Goal: Transaction & Acquisition: Purchase product/service

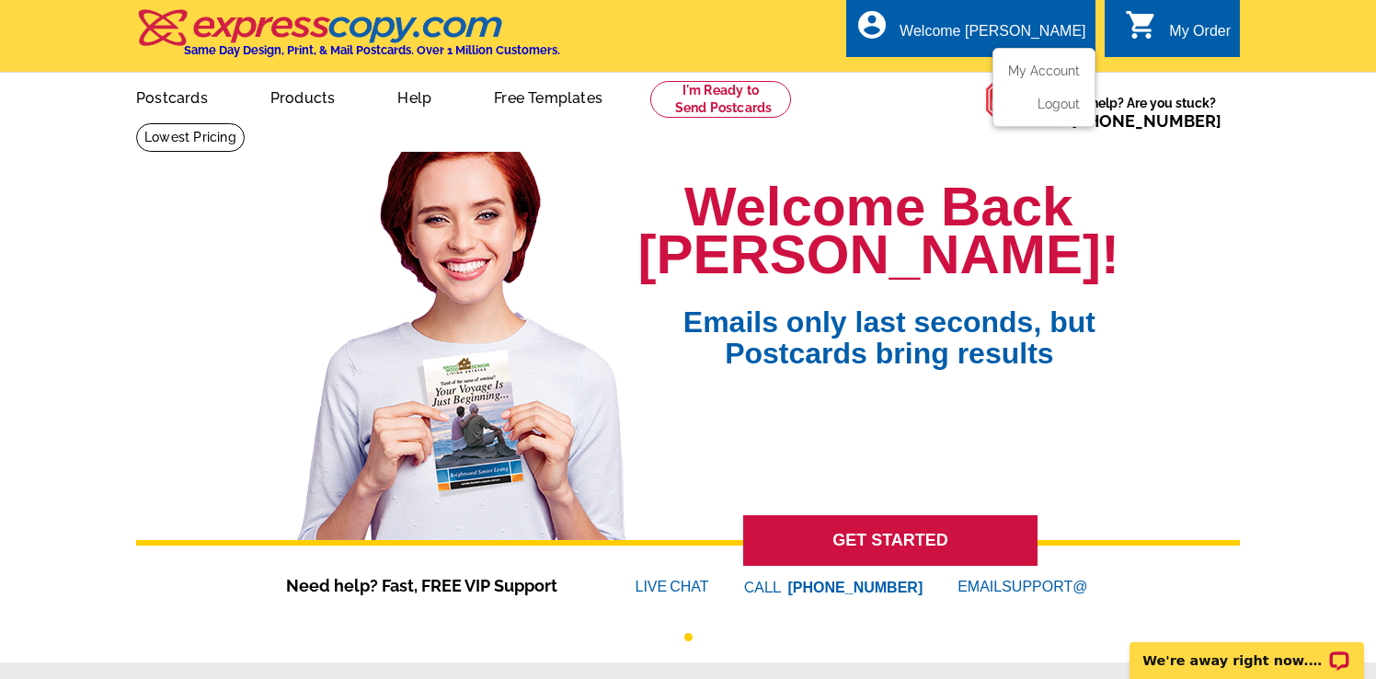
click at [1008, 23] on div "Welcome [PERSON_NAME]" at bounding box center [993, 36] width 186 height 26
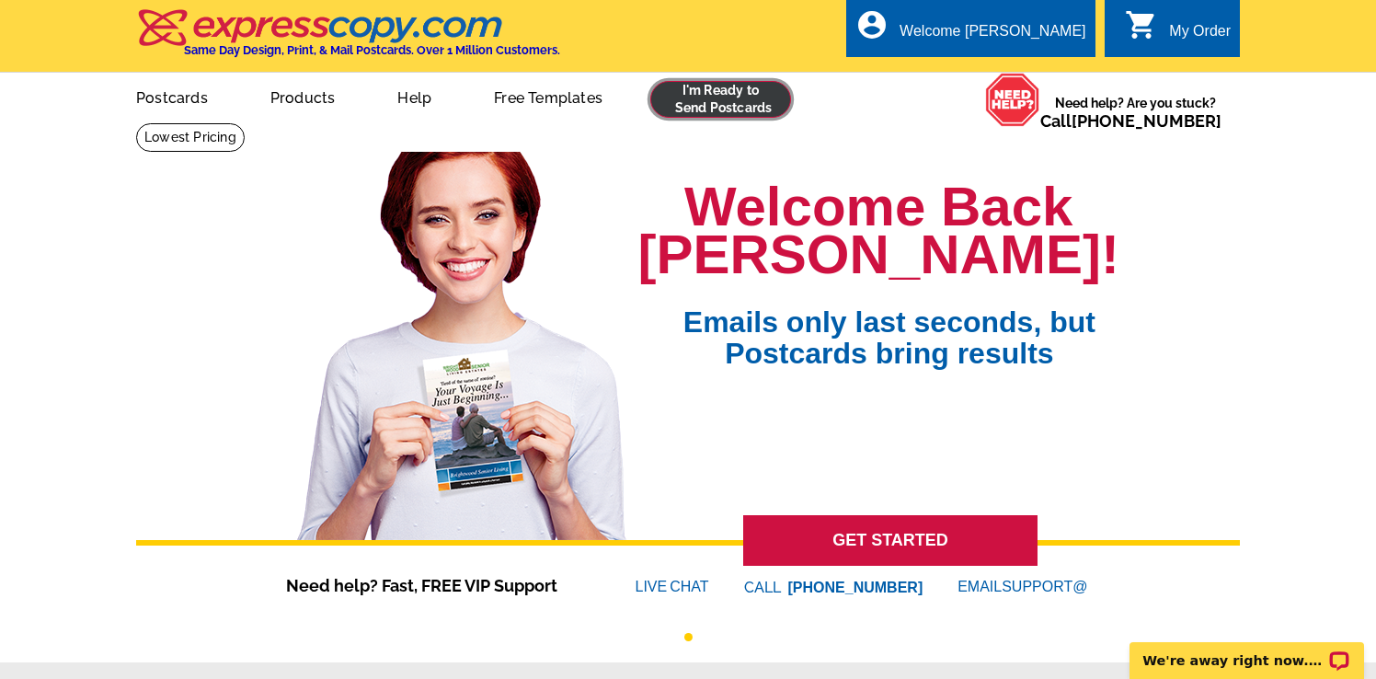
click at [671, 116] on link at bounding box center [720, 99] width 141 height 37
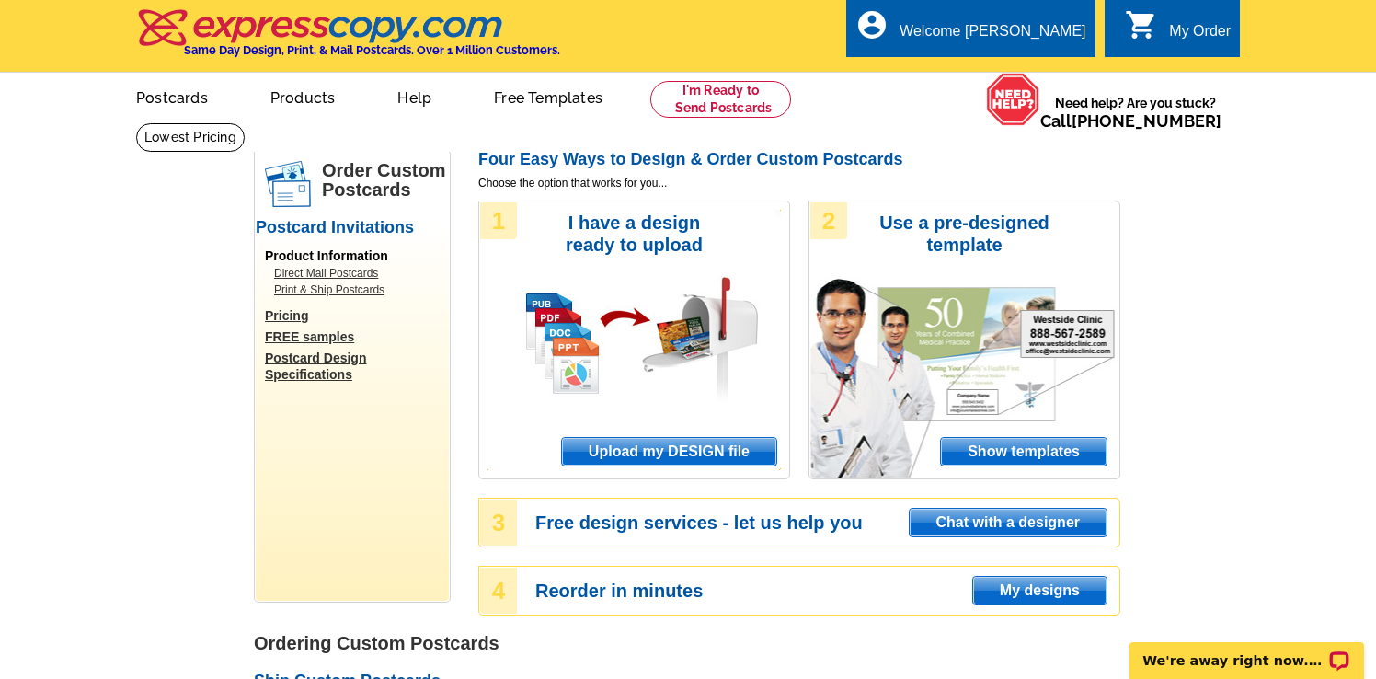
click at [610, 468] on div "1 I have a design ready to upload Upload my DESIGN file" at bounding box center [634, 340] width 312 height 279
click at [608, 455] on span "Upload my DESIGN file" at bounding box center [669, 452] width 214 height 28
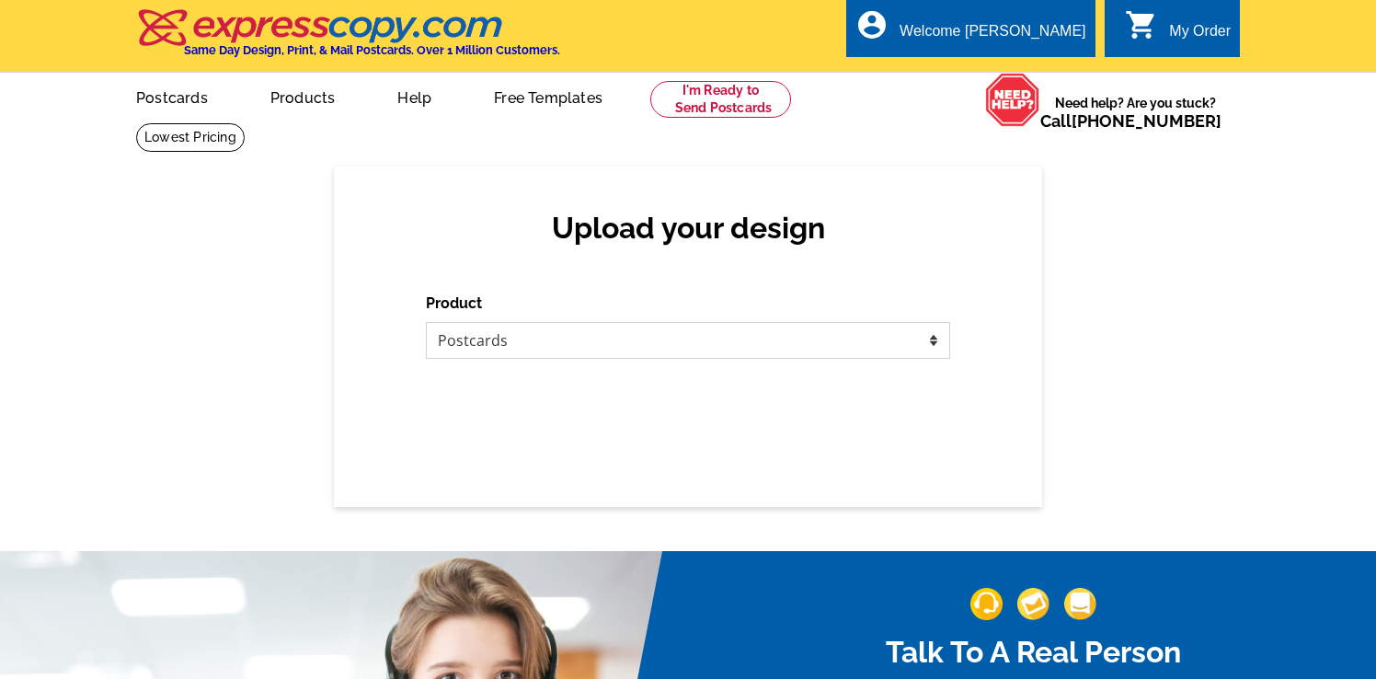
click at [663, 339] on select "Please select the type of file... Postcards Business Cards Letters and flyers G…" at bounding box center [688, 340] width 524 height 37
click at [426, 322] on select "Please select the type of file... Postcards Business Cards Letters and flyers G…" at bounding box center [688, 340] width 524 height 37
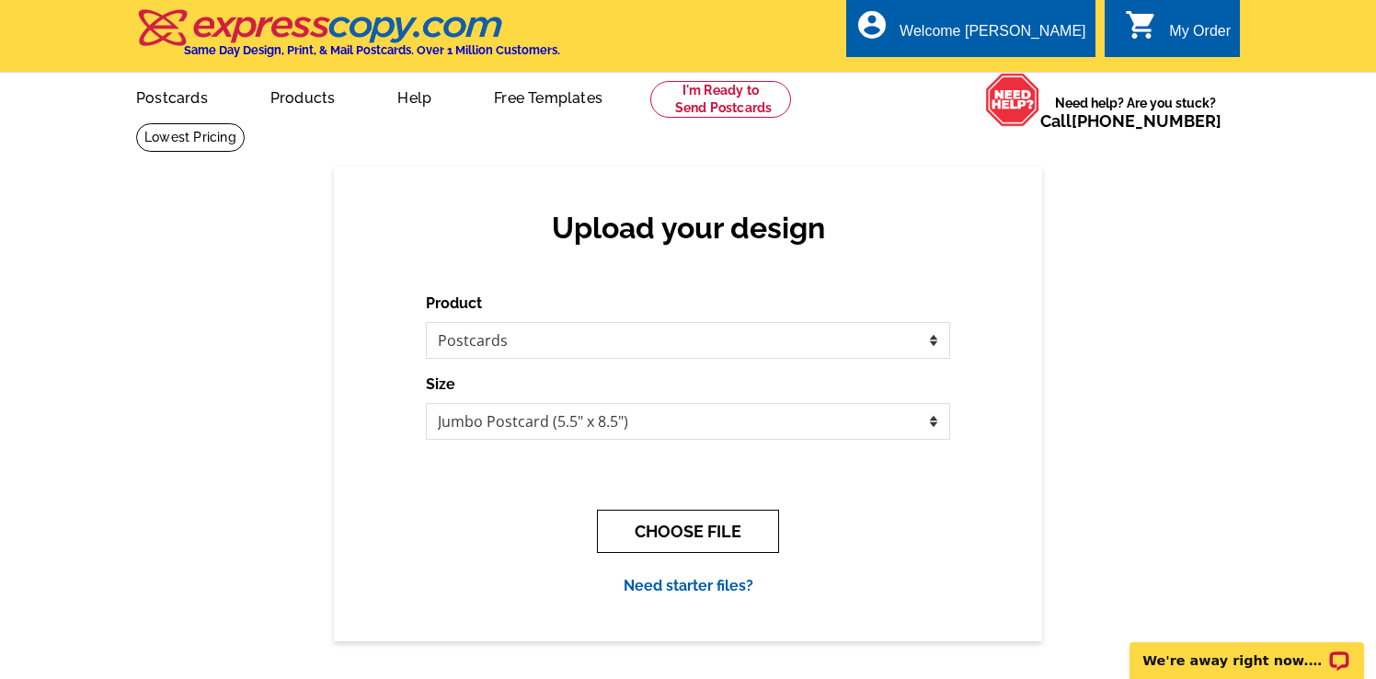
click at [705, 540] on button "CHOOSE FILE" at bounding box center [688, 531] width 182 height 43
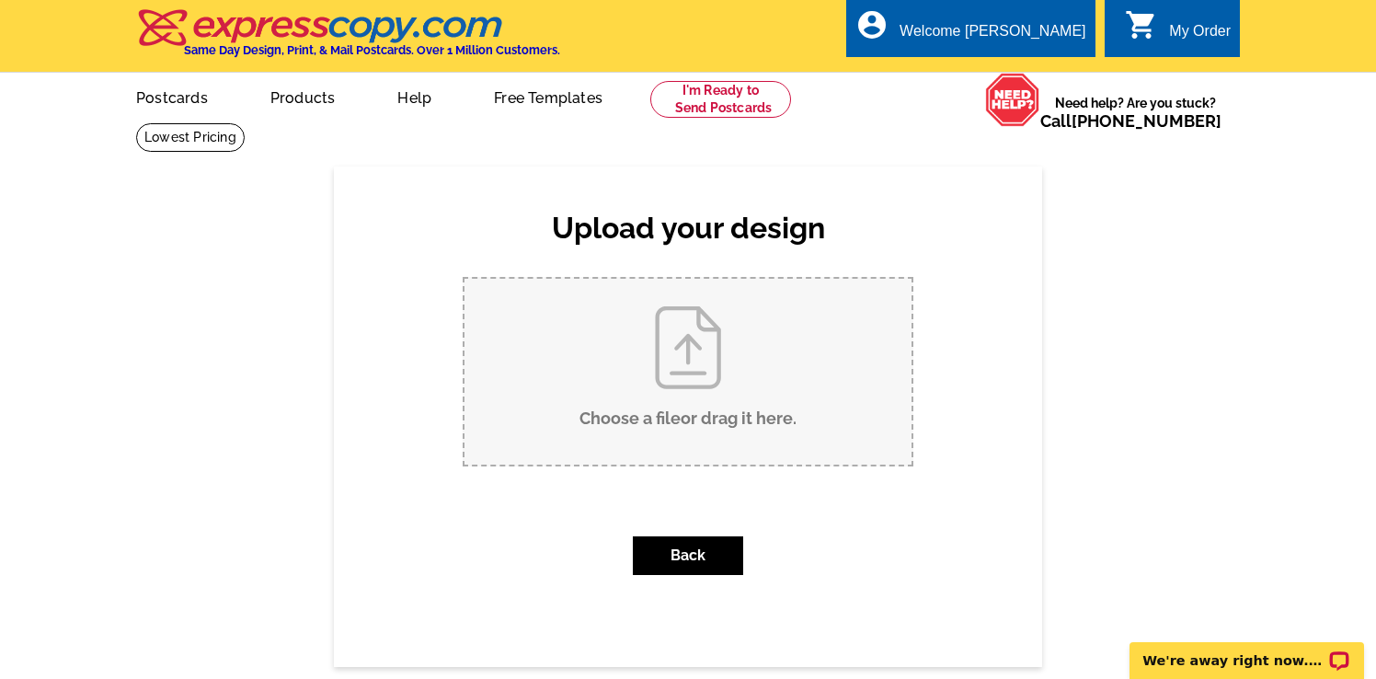
click at [702, 375] on input "Choose a file or drag it here ." at bounding box center [688, 372] width 447 height 186
type input "C:\fakepath\Just Sold - 28215 Leticia.pdf"
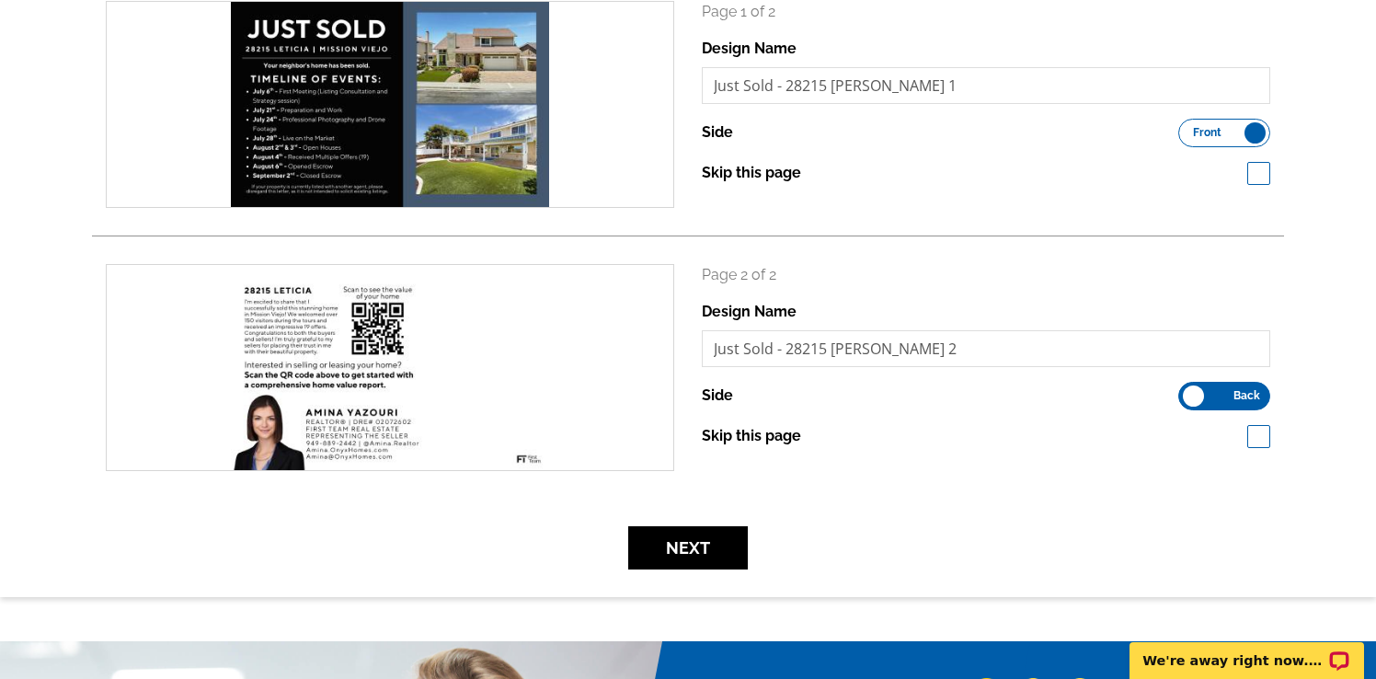
scroll to position [321, 0]
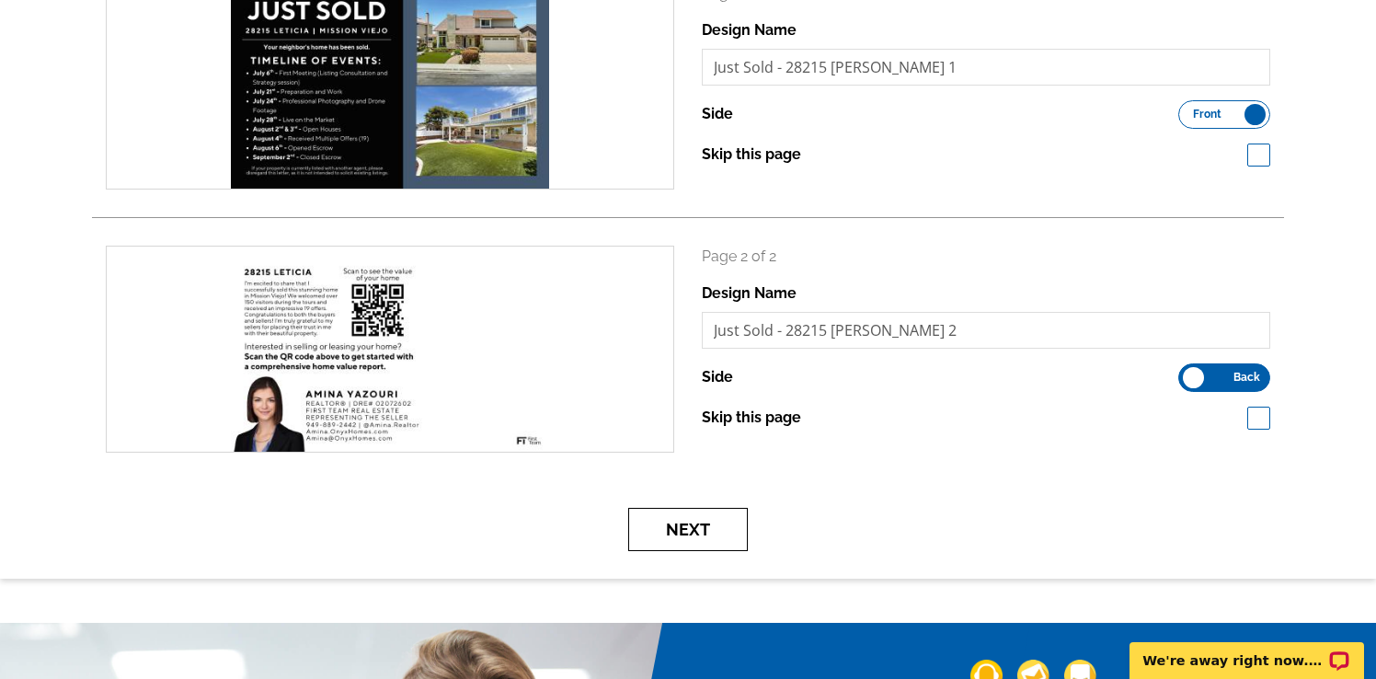
click at [690, 534] on button "Next" at bounding box center [688, 529] width 120 height 43
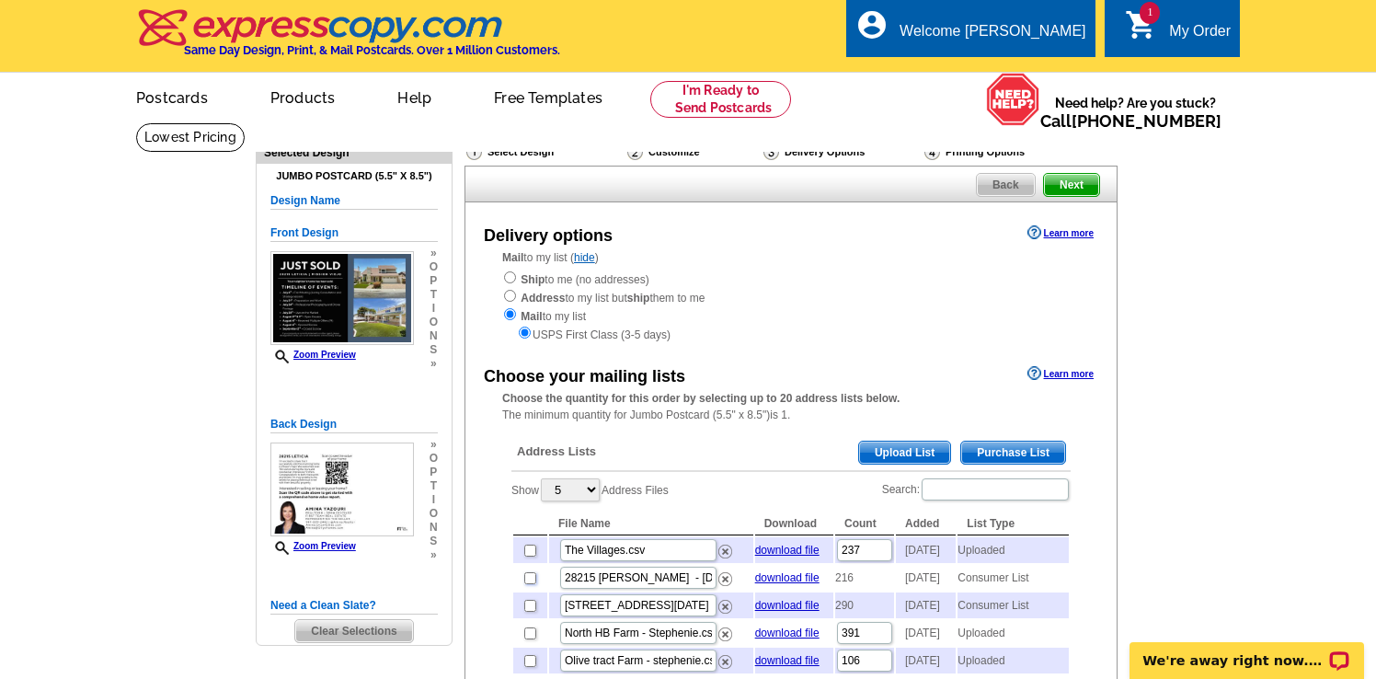
click at [534, 584] on input "checkbox" at bounding box center [530, 578] width 12 height 12
checkbox input "true"
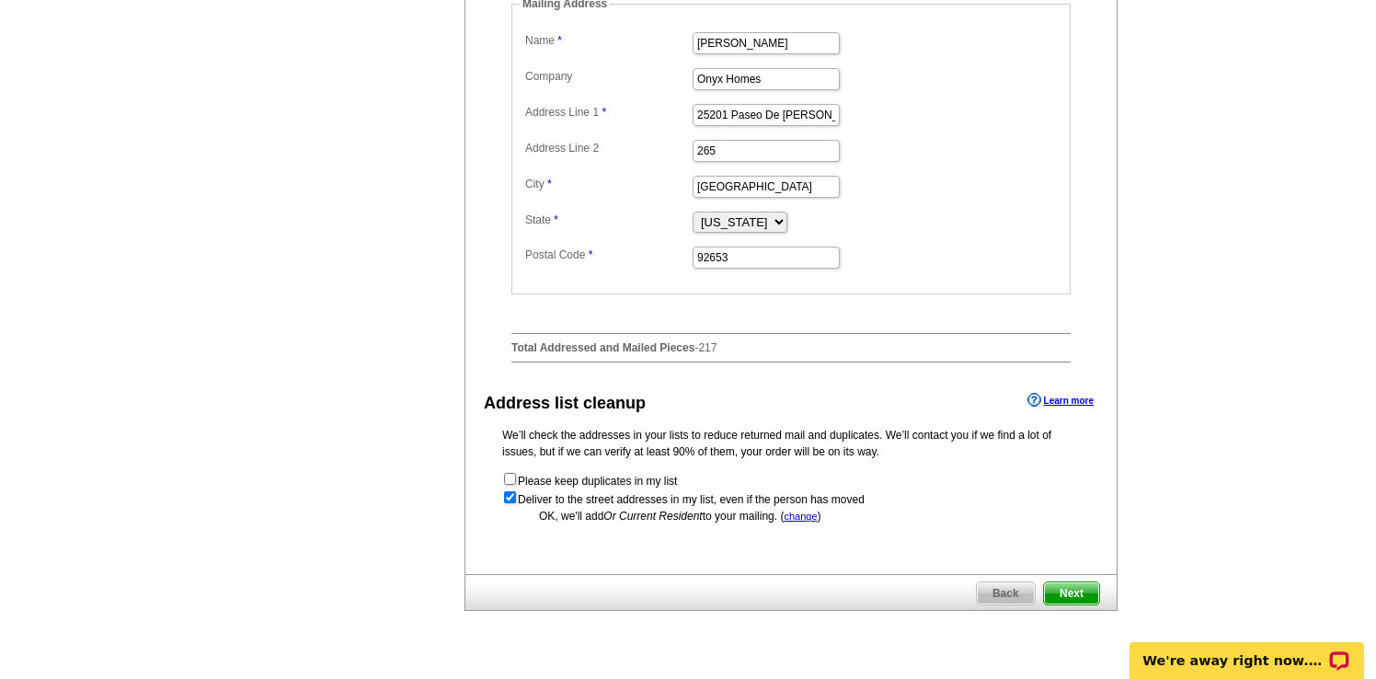
scroll to position [763, 0]
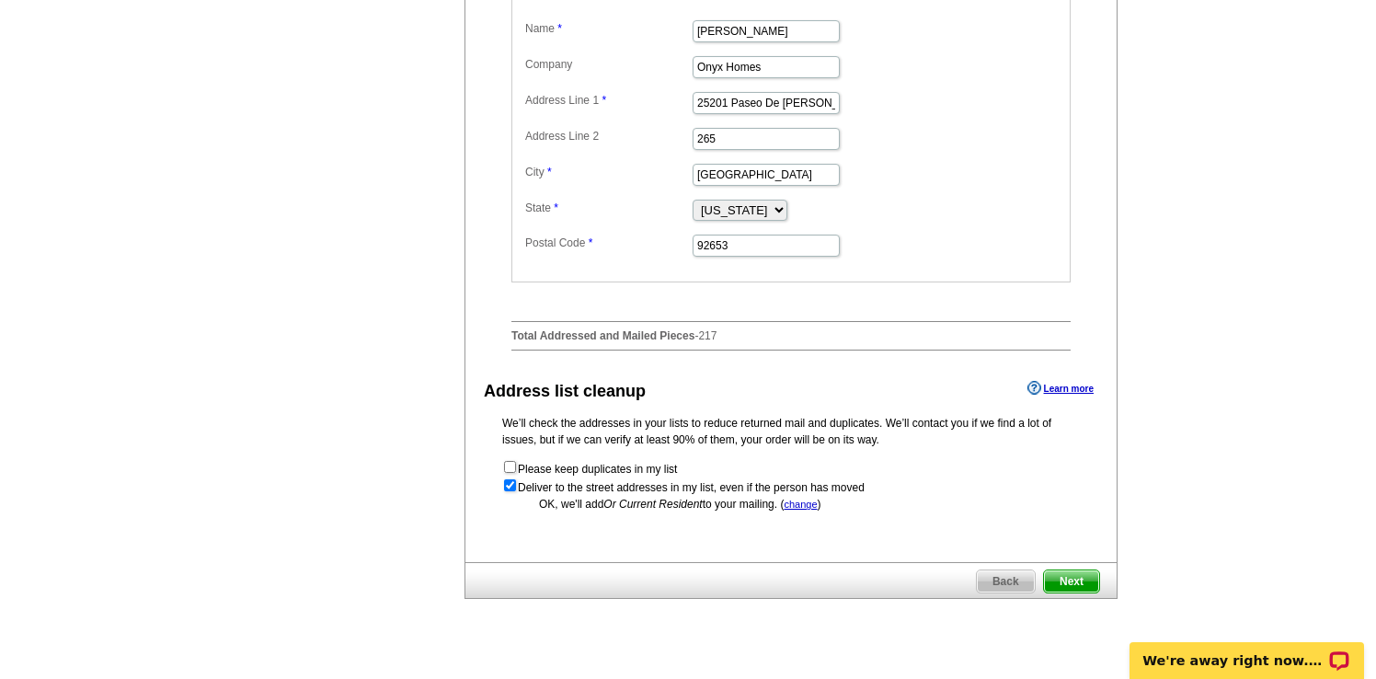
click at [659, 496] on form "Please keep duplicates in my list Deliver to the street addresses in my list, e…" at bounding box center [791, 477] width 578 height 37
click at [1084, 592] on span "Next" at bounding box center [1071, 581] width 55 height 22
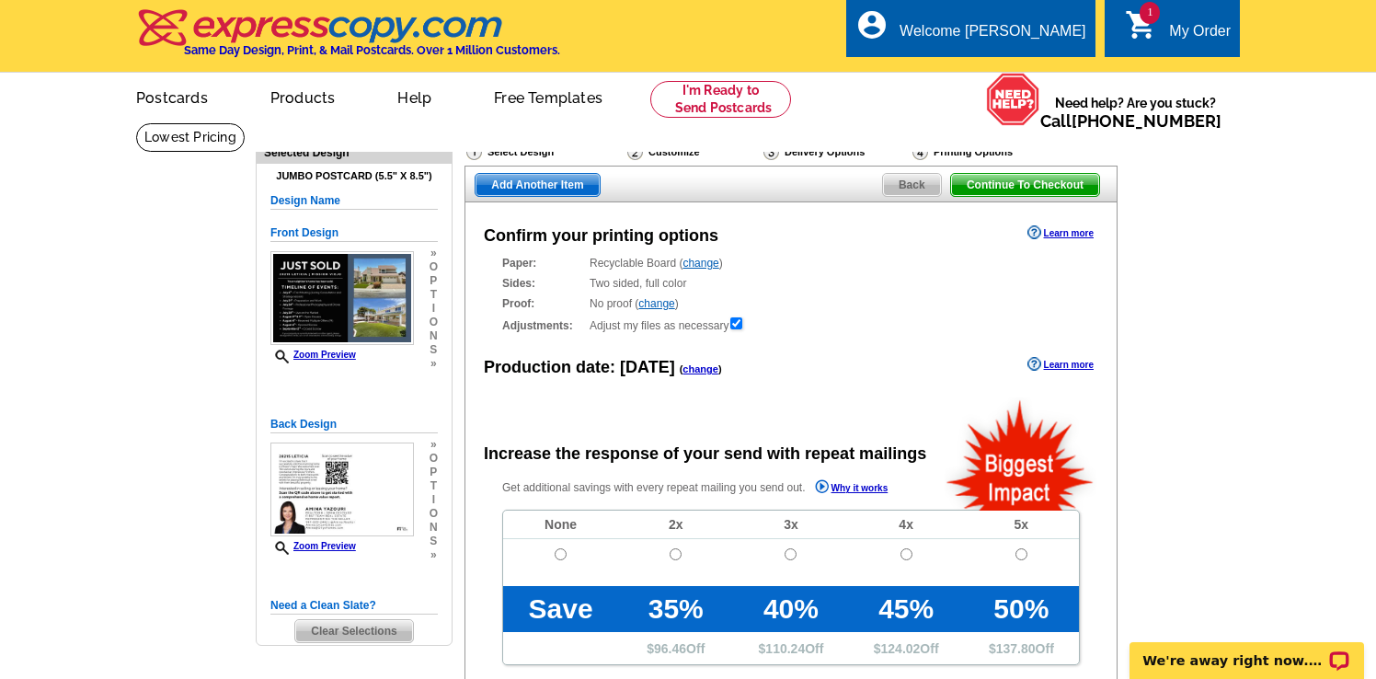
radio input "false"
click at [567, 546] on td at bounding box center [560, 562] width 115 height 47
click at [561, 549] on input "radio" at bounding box center [561, 554] width 12 height 12
radio input "true"
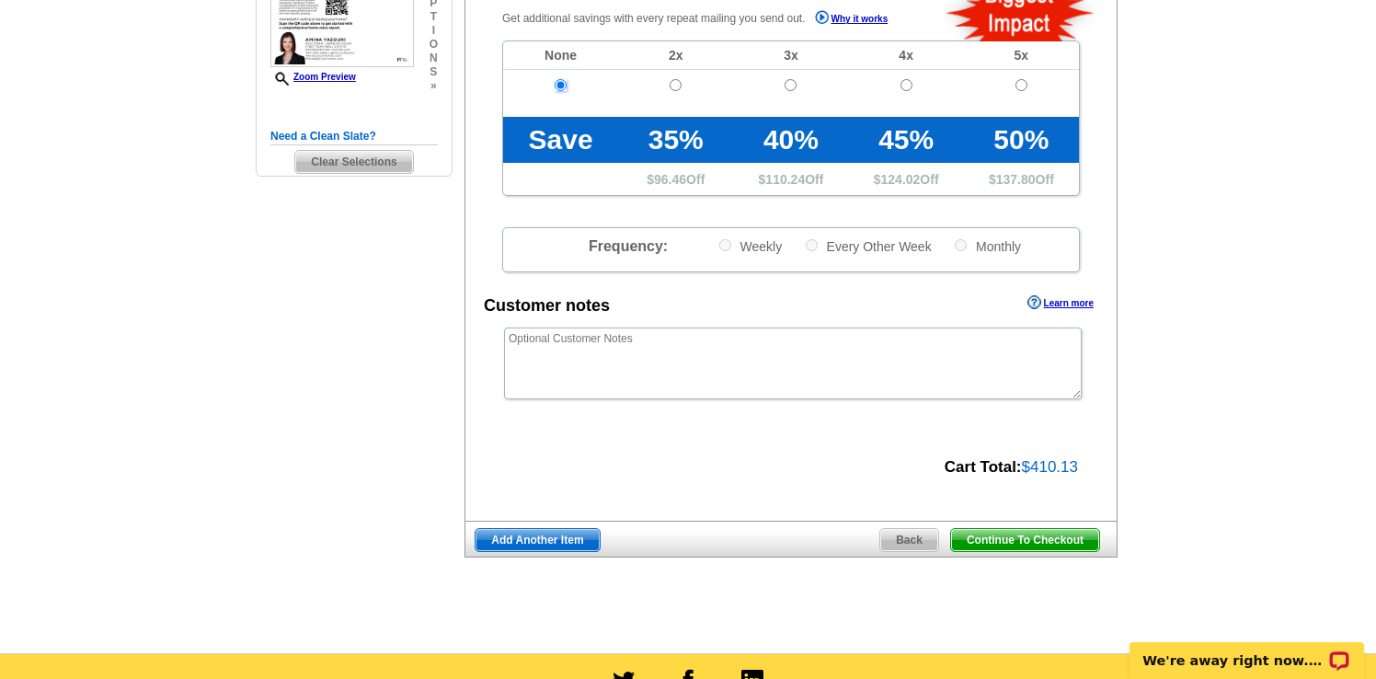
scroll to position [473, 0]
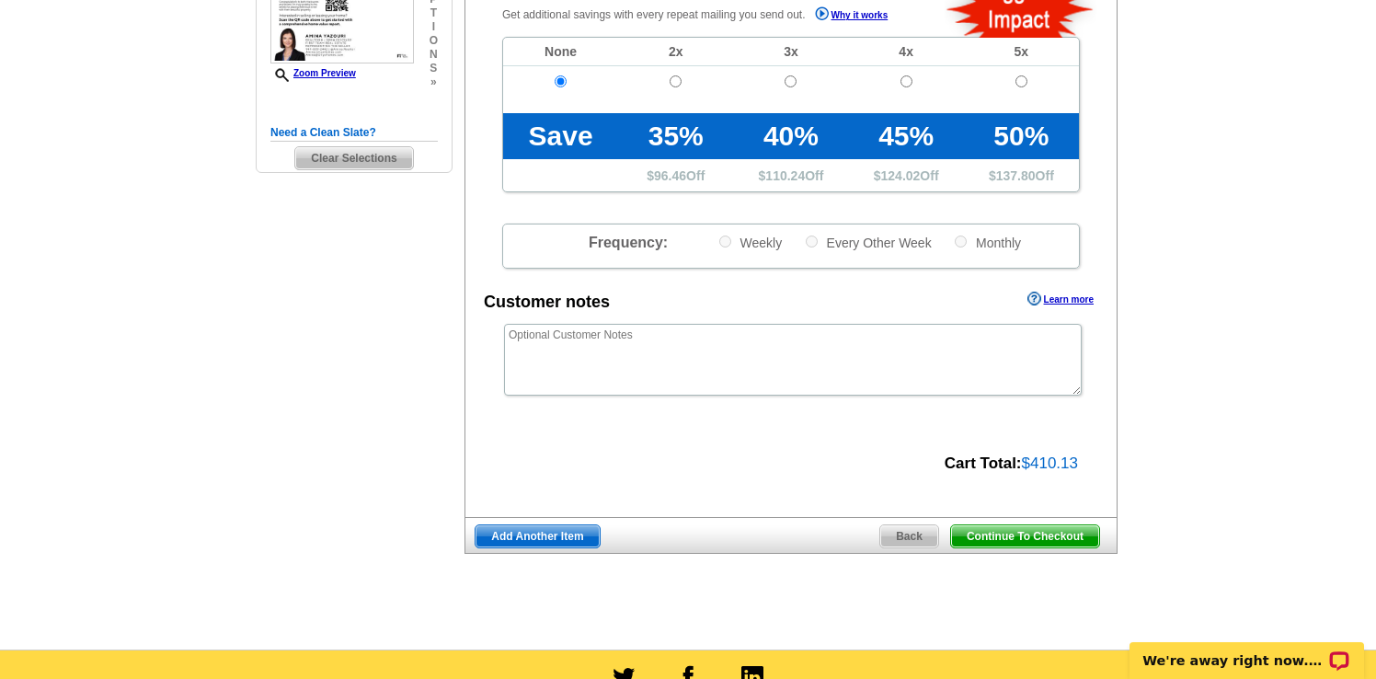
click at [1006, 541] on span "Continue To Checkout" at bounding box center [1025, 536] width 148 height 22
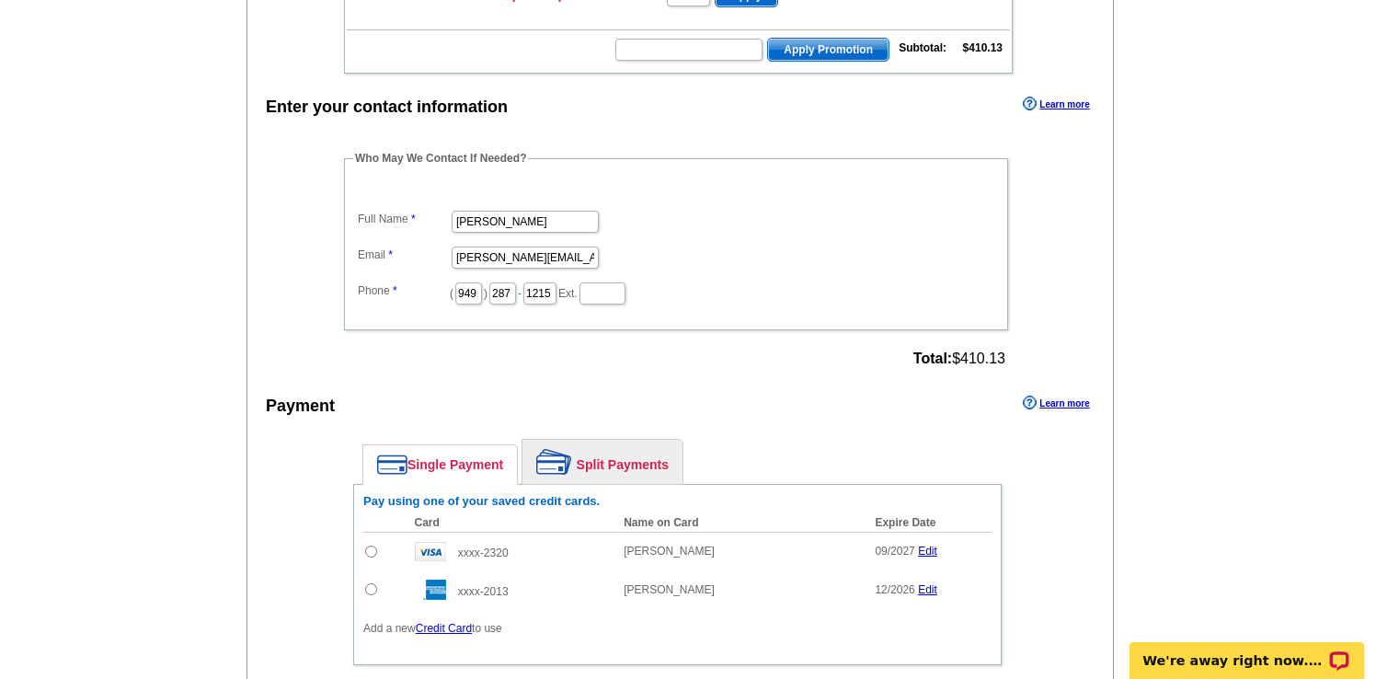
scroll to position [450, 0]
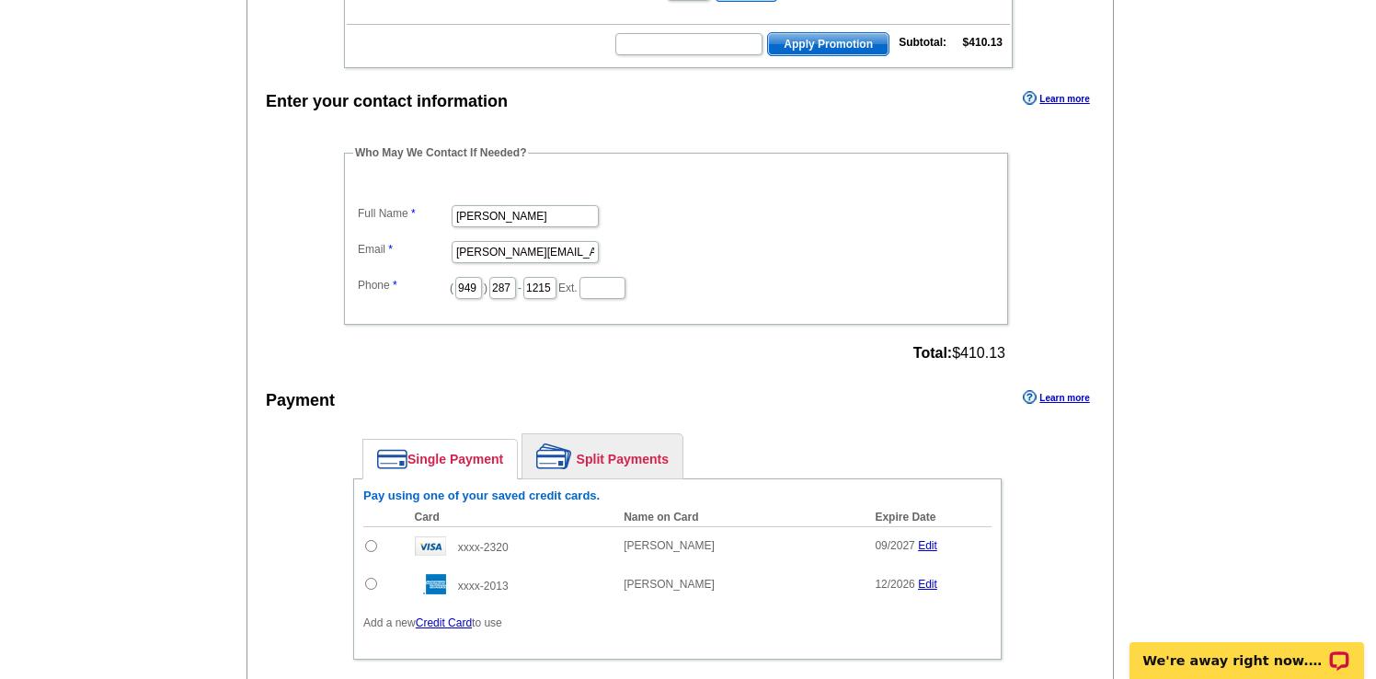
click at [454, 620] on link "Credit Card" at bounding box center [444, 622] width 56 height 13
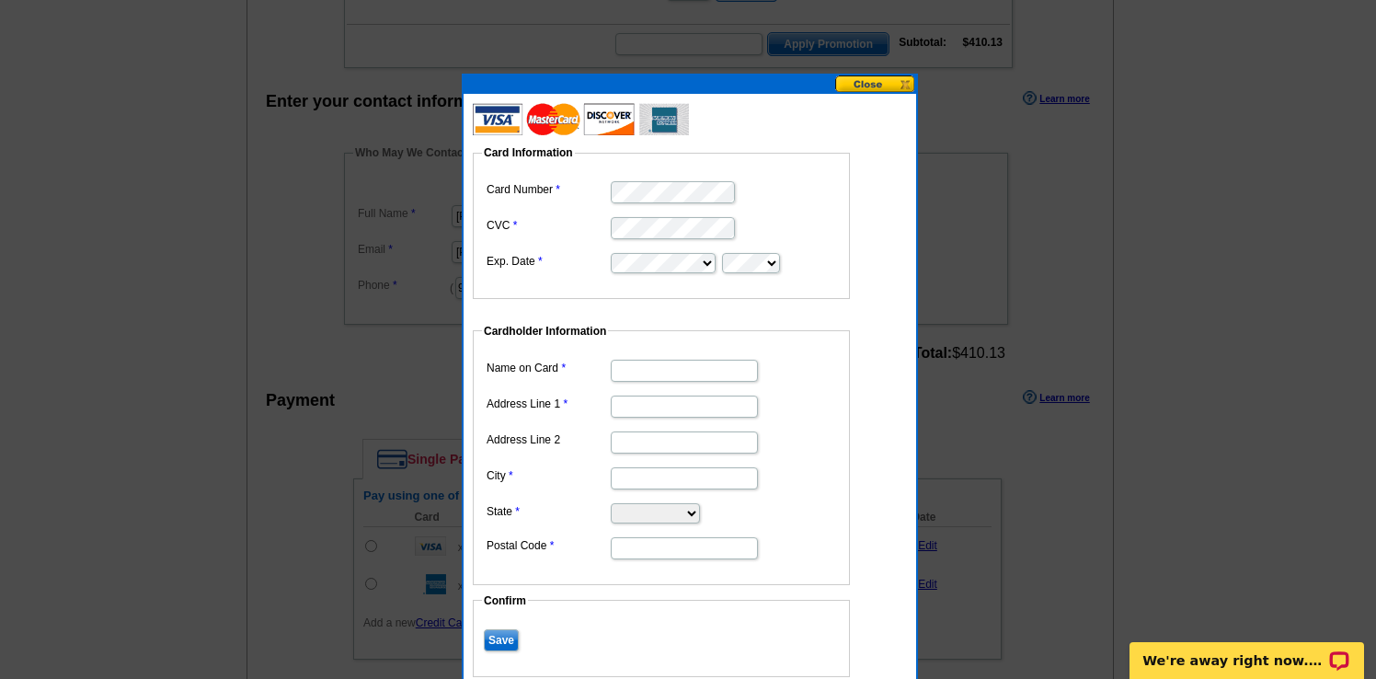
click at [643, 171] on fieldset "Card Information Card Number CVC Exp. Date" at bounding box center [661, 221] width 377 height 155
type input "[PERSON_NAME]"
click at [663, 407] on input "Address Line 1" at bounding box center [684, 407] width 147 height 22
type input "[STREET_ADDRESS][PERSON_NAME]"
type input "[GEOGRAPHIC_DATA]"
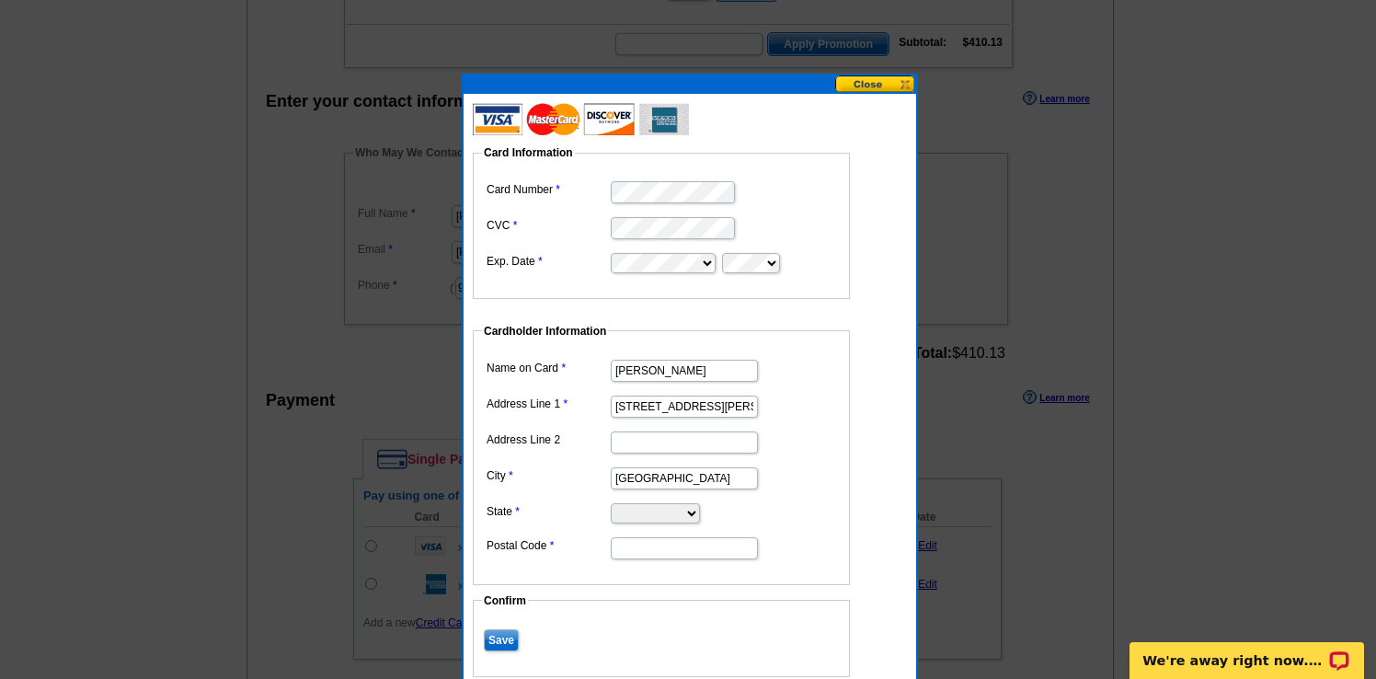
select select "CA"
type input "92653"
click at [649, 446] on input "Address Line 2" at bounding box center [684, 442] width 147 height 22
type input "#265"
click at [498, 633] on input "Save" at bounding box center [501, 640] width 35 height 22
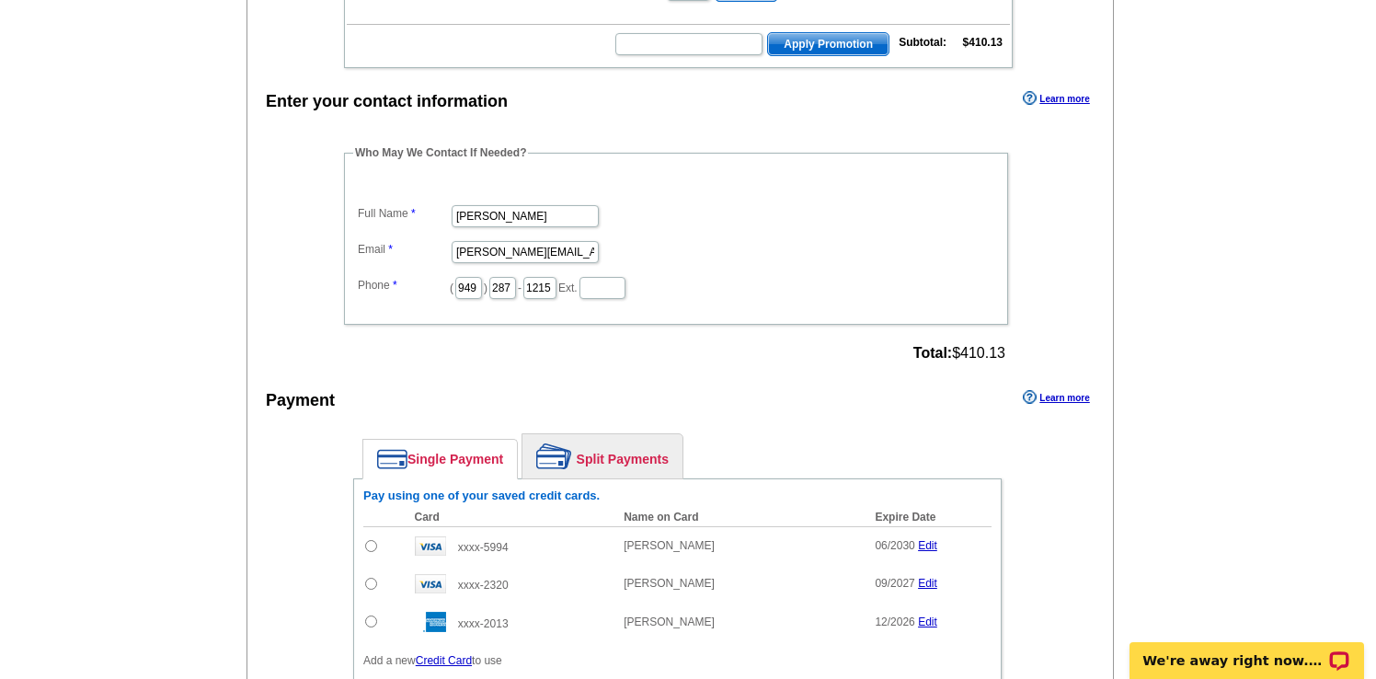
click at [374, 543] on input "radio" at bounding box center [371, 546] width 12 height 12
radio input "true"
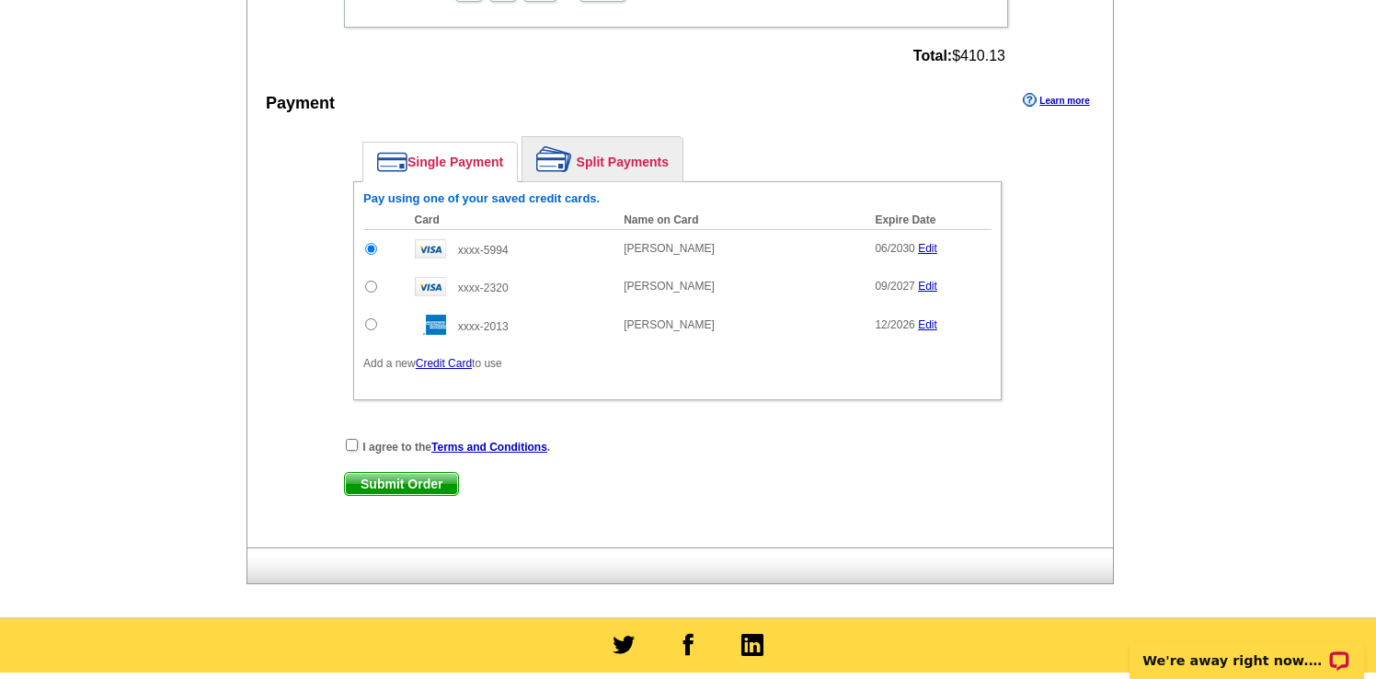
scroll to position [759, 0]
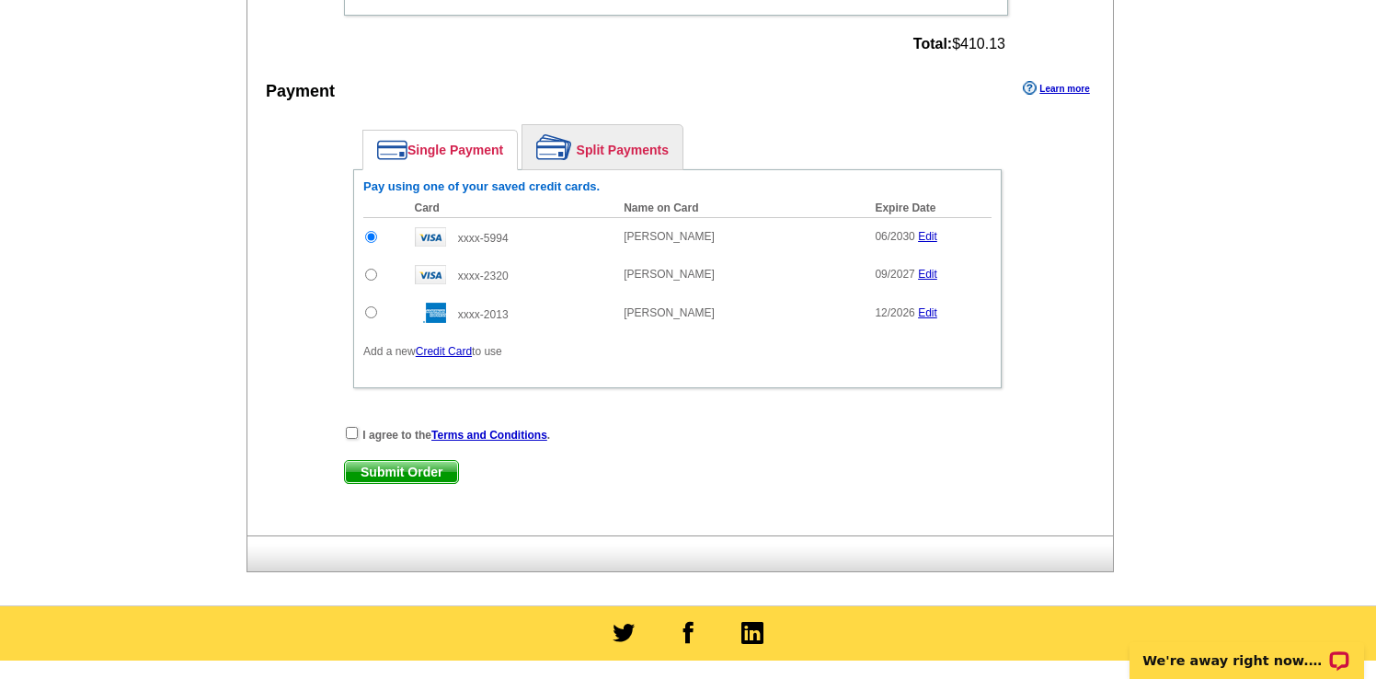
click at [366, 446] on div "I agree to the Terms and Conditions . Submit Order Submit Order" at bounding box center [677, 462] width 667 height 75
click at [355, 436] on input "checkbox" at bounding box center [352, 433] width 12 height 12
checkbox input "true"
click at [386, 473] on span "Submit Order" at bounding box center [401, 472] width 113 height 22
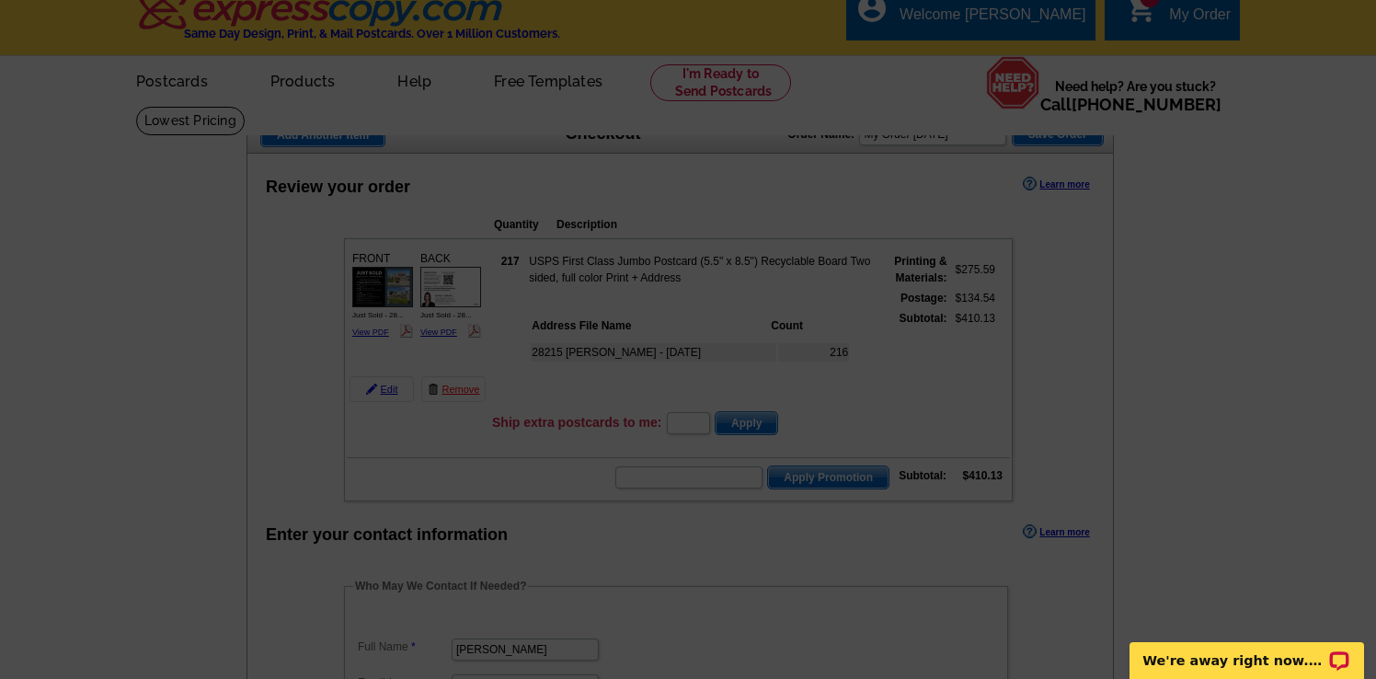
scroll to position [0, 0]
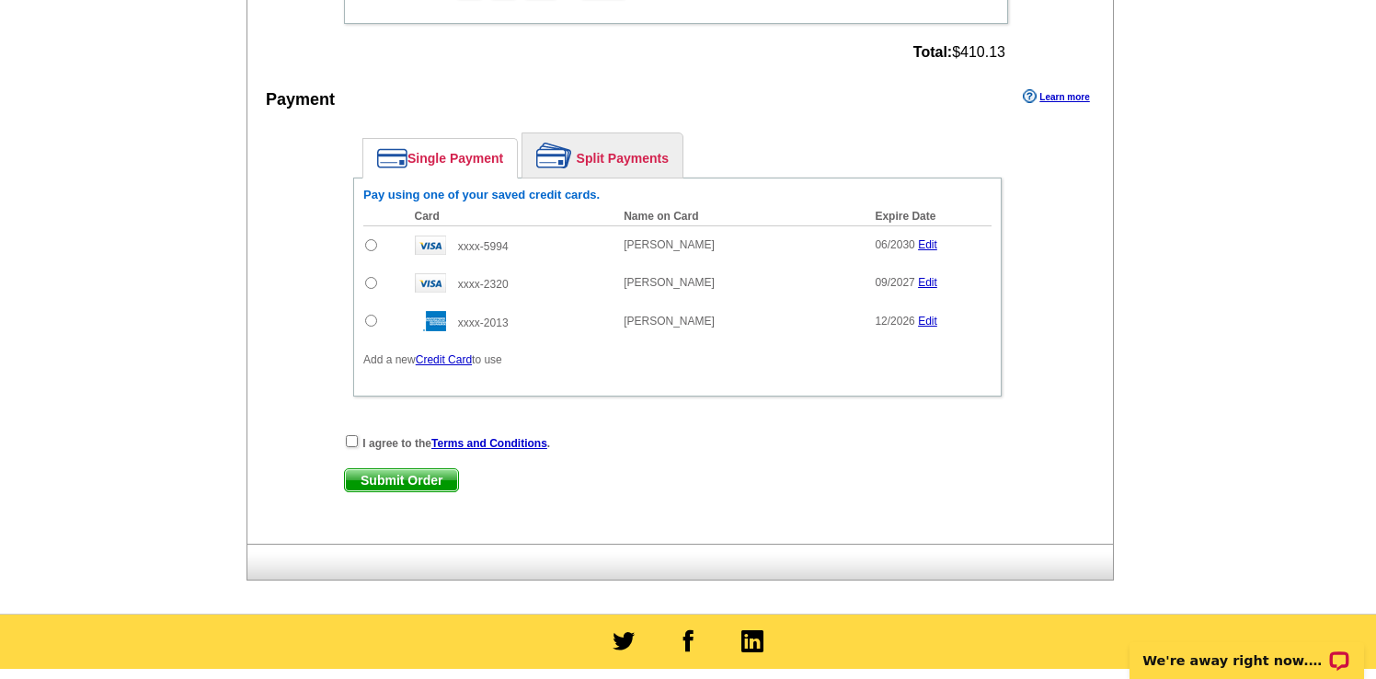
click at [344, 443] on div "I agree to the Terms and Conditions ." at bounding box center [677, 442] width 667 height 18
click at [373, 242] on input "radio" at bounding box center [371, 245] width 12 height 12
radio input "true"
click at [919, 247] on link "Edit" at bounding box center [927, 244] width 19 height 13
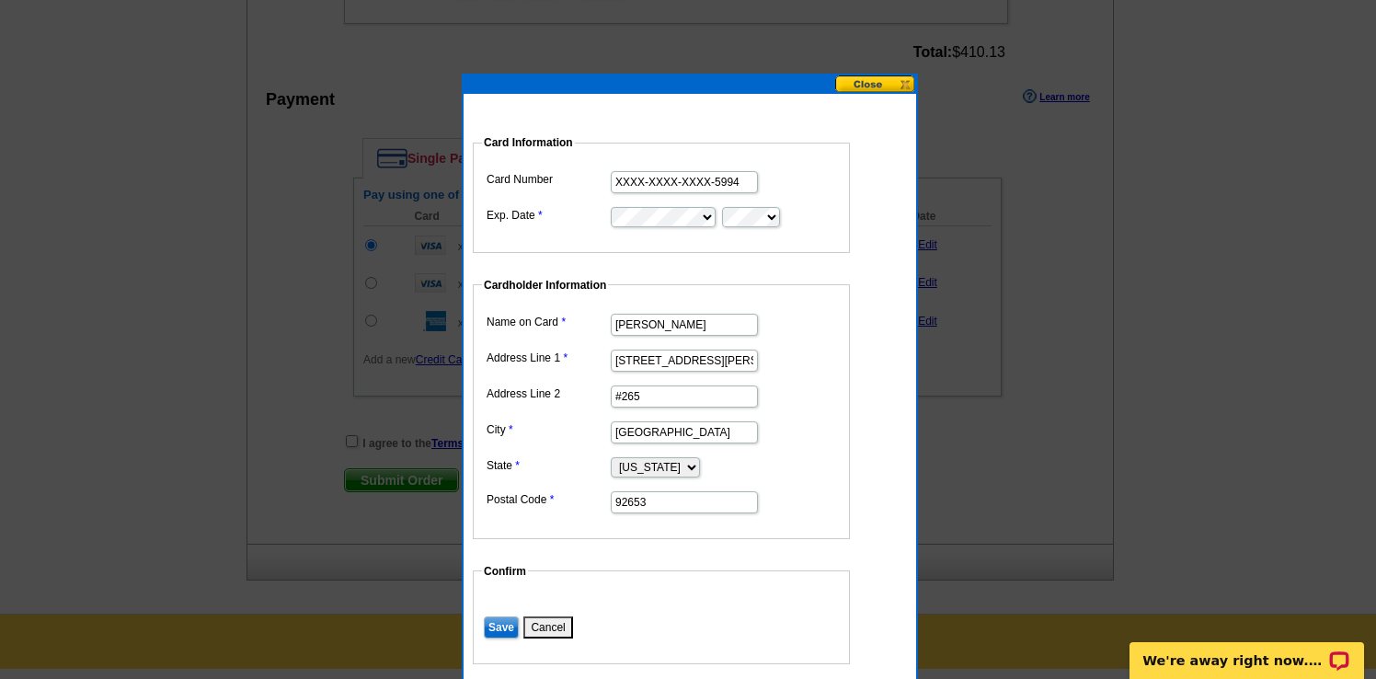
click at [887, 91] on button at bounding box center [875, 83] width 81 height 17
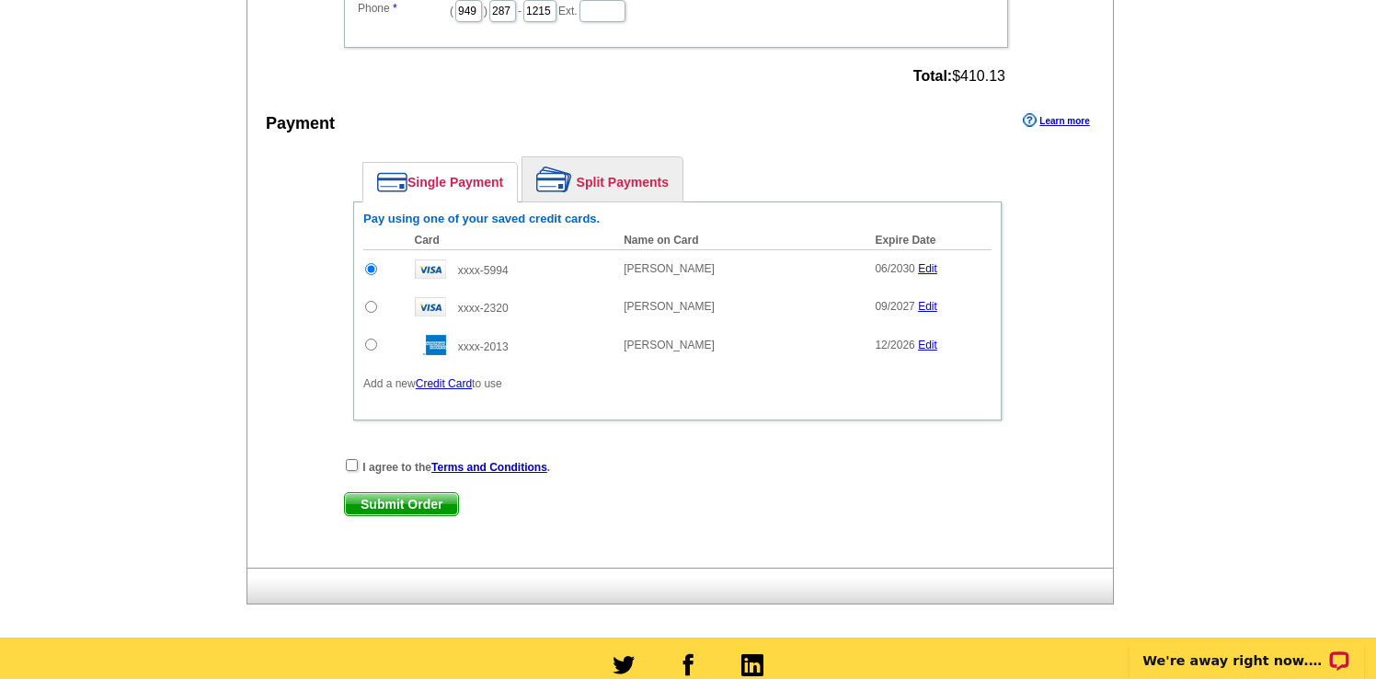
scroll to position [936, 0]
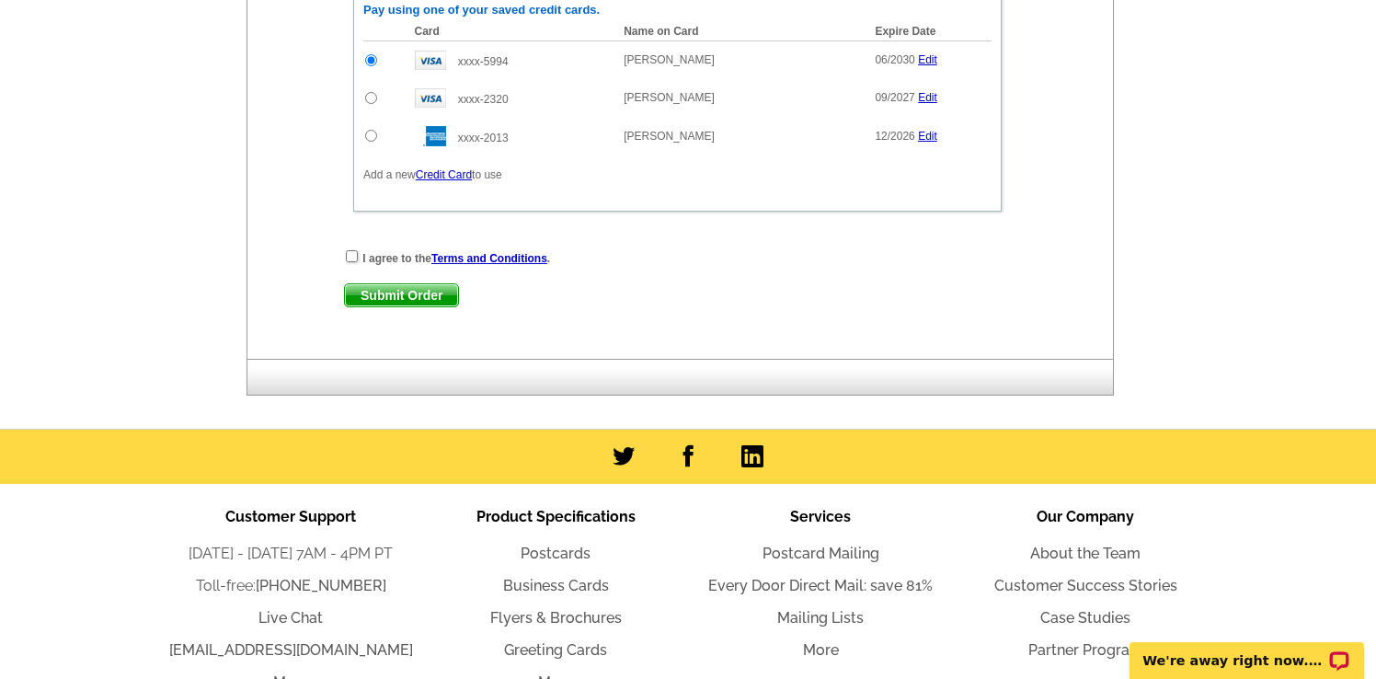
click at [376, 255] on strong "I agree to the Terms and Conditions ." at bounding box center [456, 258] width 188 height 13
click at [350, 253] on input "checkbox" at bounding box center [352, 256] width 12 height 12
checkbox input "true"
click at [372, 291] on span "Submit Order" at bounding box center [401, 295] width 113 height 22
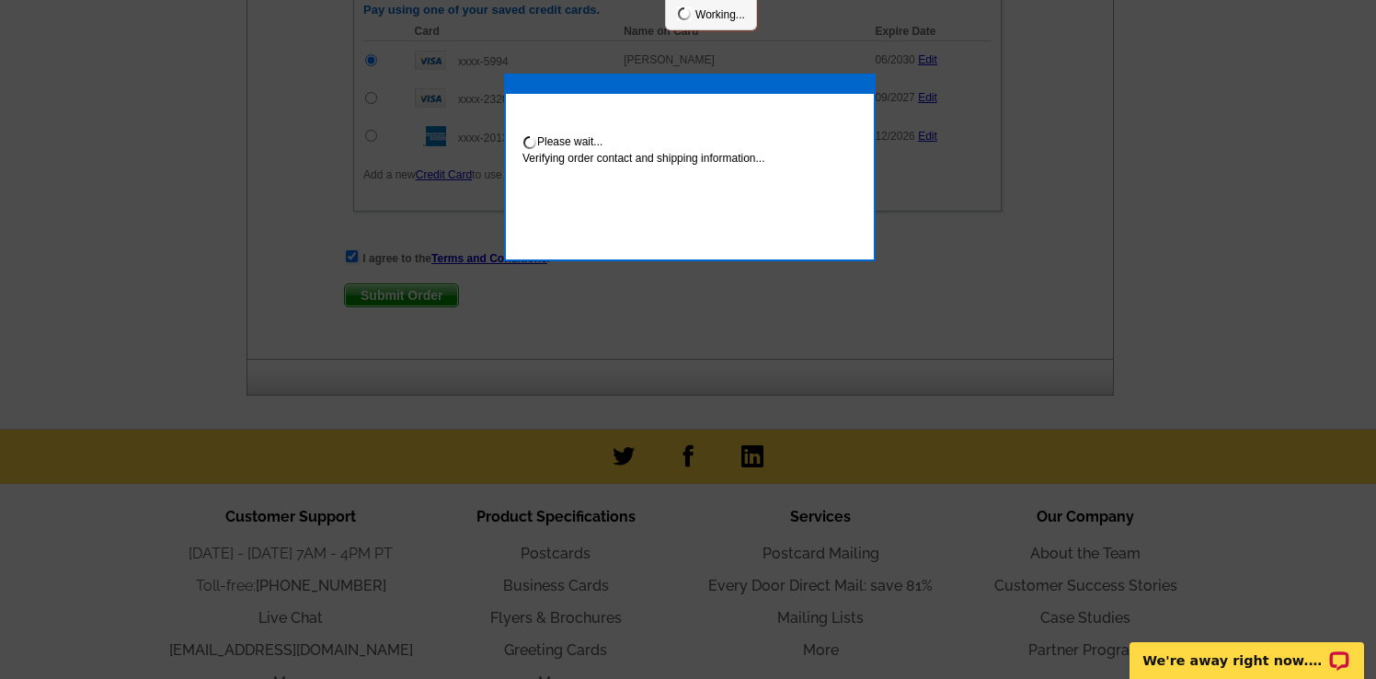
scroll to position [1028, 0]
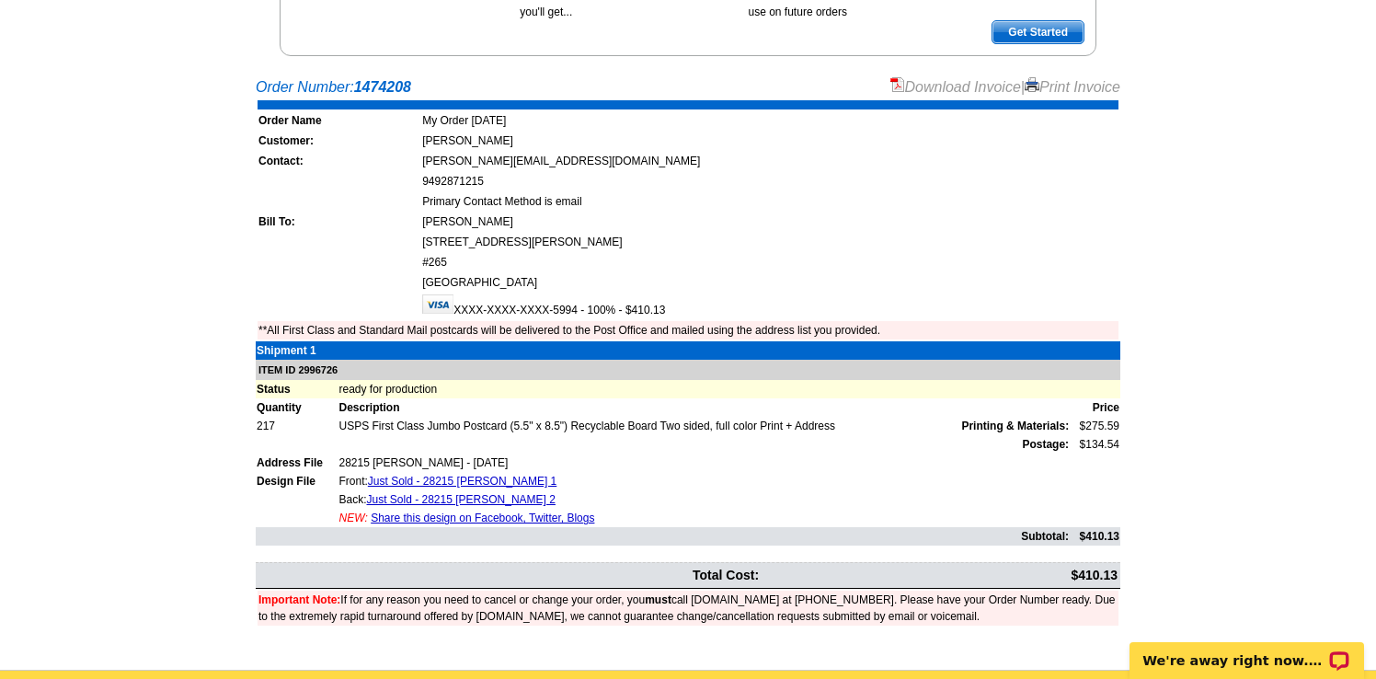
scroll to position [340, 0]
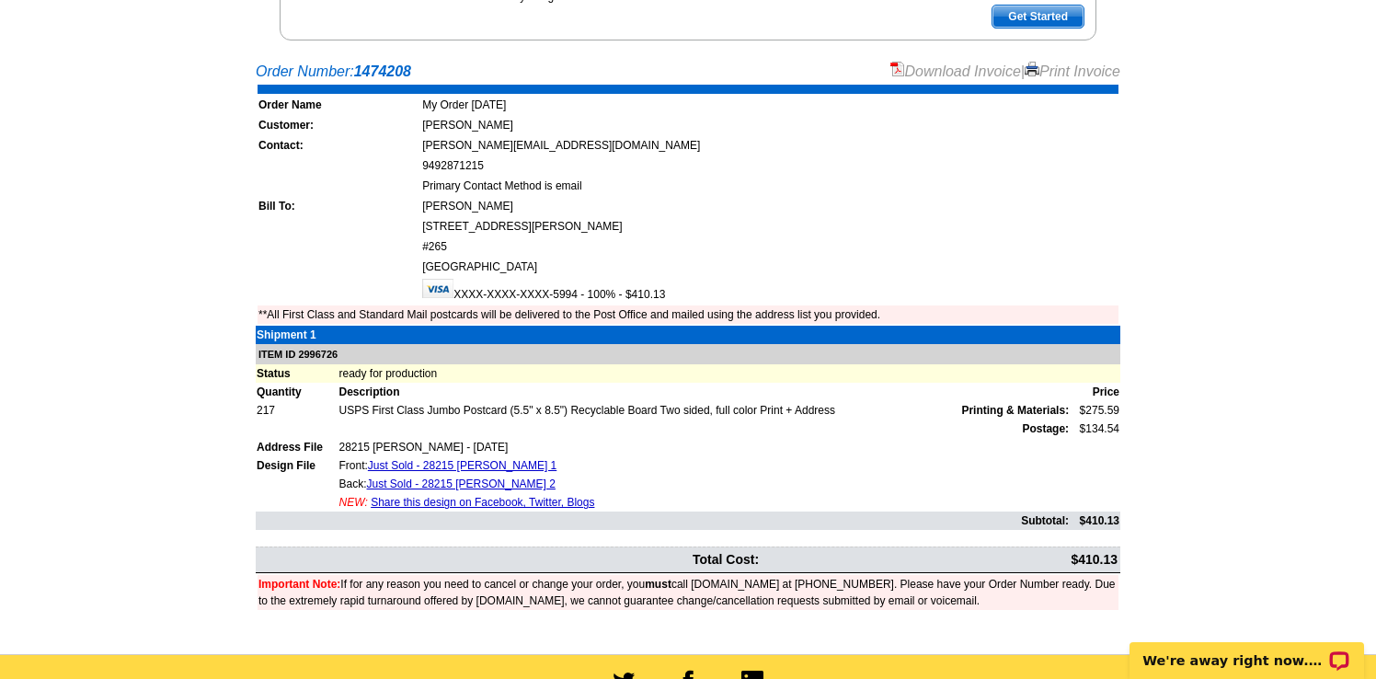
click at [1088, 550] on td "$410.13" at bounding box center [940, 559] width 357 height 21
copy td "410.13"
